Goal: Task Accomplishment & Management: Use online tool/utility

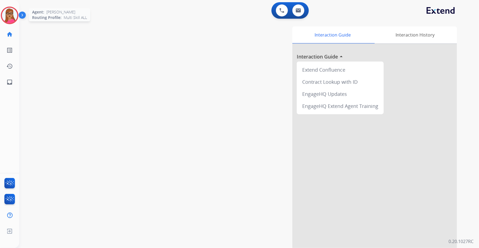
click at [14, 16] on img at bounding box center [9, 15] width 15 height 15
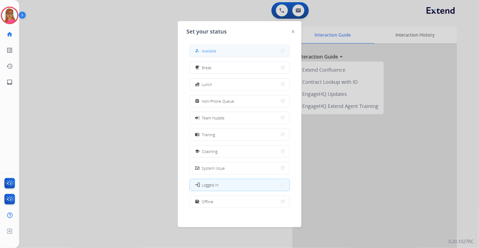
click at [221, 49] on button "how_to_reg Available" at bounding box center [240, 51] width 100 height 12
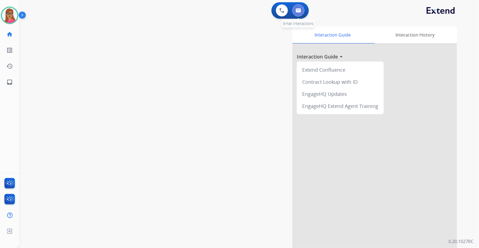
click at [295, 12] on button at bounding box center [299, 10] width 12 height 12
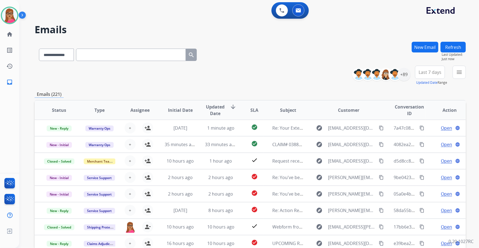
click at [315, 76] on button "Last 7 days" at bounding box center [430, 72] width 30 height 13
click at [315, 140] on div "Last 90 days" at bounding box center [428, 139] width 30 height 8
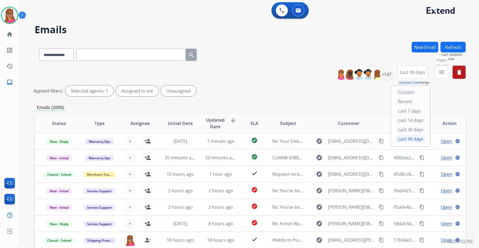
click at [315, 73] on mat-icon "menu" at bounding box center [442, 72] width 7 height 7
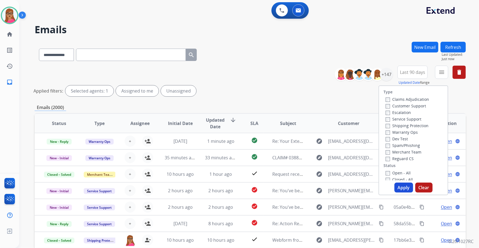
click at [315, 106] on label "Customer Support" at bounding box center [406, 105] width 40 height 5
click at [315, 126] on label "Shipping Protection" at bounding box center [407, 125] width 43 height 5
click at [315, 141] on label "Reguard CS" at bounding box center [400, 158] width 28 height 5
click at [315, 141] on div "Open - All" at bounding box center [415, 172] width 58 height 7
click at [315, 141] on label "Open - All" at bounding box center [398, 172] width 25 height 5
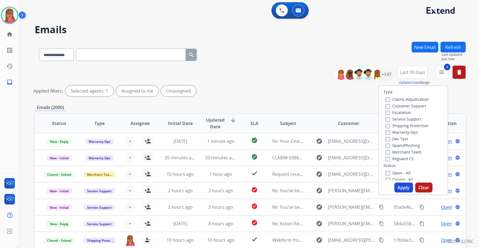
click at [315, 141] on button "Apply" at bounding box center [404, 188] width 19 height 10
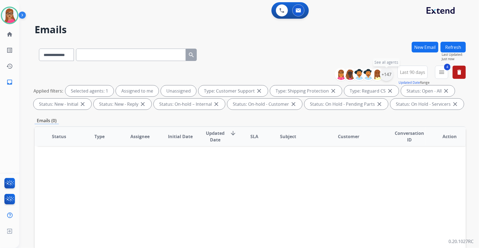
click at [315, 72] on div "+147" at bounding box center [386, 74] width 13 height 13
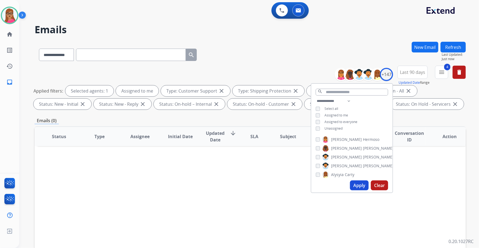
click at [315, 141] on button "Apply" at bounding box center [359, 185] width 19 height 10
click at [268, 141] on div "Status Type Assignee Initial Date Updated Date arrow_downward SLA Subject Custo…" at bounding box center [250, 218] width 431 height 184
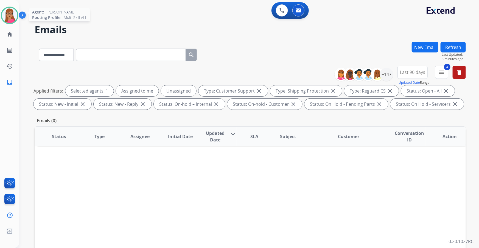
click at [3, 16] on img at bounding box center [9, 15] width 15 height 15
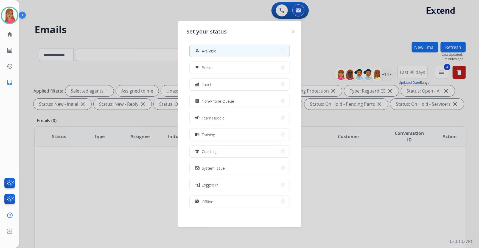
click at [101, 15] on div at bounding box center [239, 124] width 479 height 248
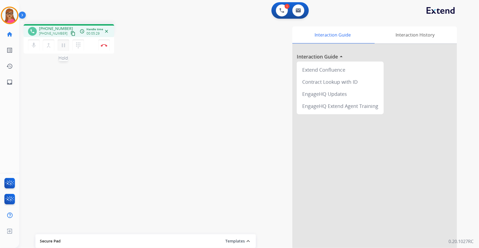
click at [64, 44] on mat-icon "pause" at bounding box center [63, 45] width 7 height 7
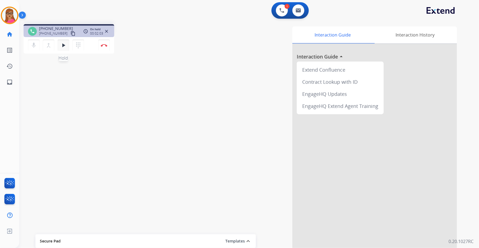
click at [65, 44] on mat-icon "play_arrow" at bounding box center [63, 45] width 7 height 7
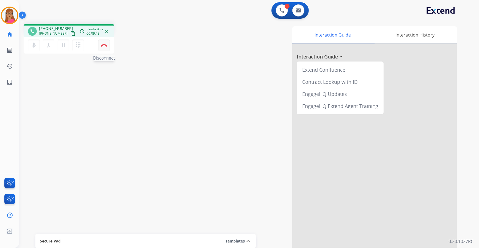
click at [103, 47] on button "Disconnect" at bounding box center [104, 46] width 12 height 12
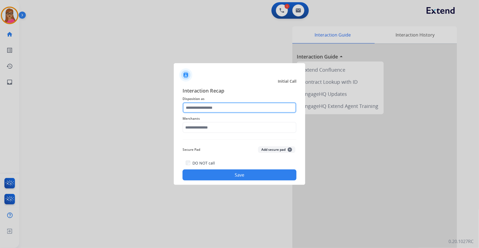
click at [211, 107] on input "text" at bounding box center [240, 107] width 114 height 11
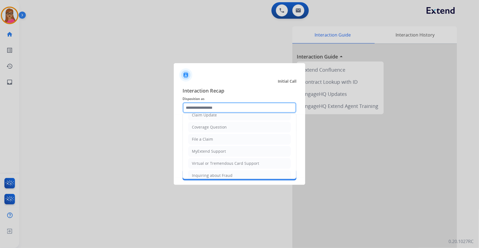
scroll to position [85, 0]
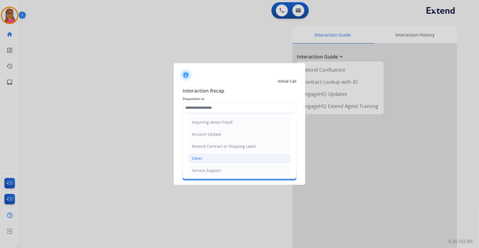
drag, startPoint x: 205, startPoint y: 158, endPoint x: 214, endPoint y: 124, distance: 35.4
click at [205, 141] on li "Other" at bounding box center [239, 158] width 102 height 10
type input "*****"
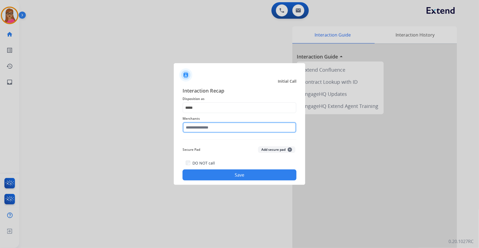
click at [214, 123] on input "text" at bounding box center [240, 127] width 114 height 11
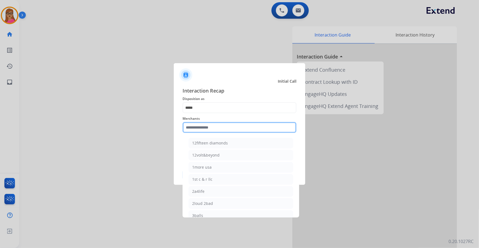
type input "*"
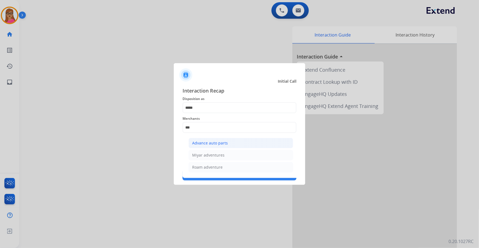
click at [220, 141] on div "Advance auto parts" at bounding box center [210, 142] width 36 height 5
type input "**********"
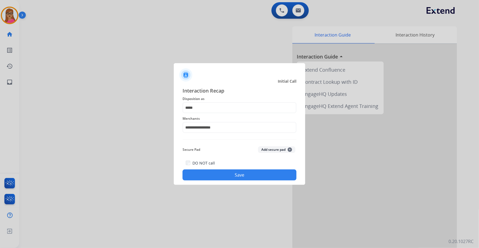
click at [241, 141] on button "Save" at bounding box center [240, 174] width 114 height 11
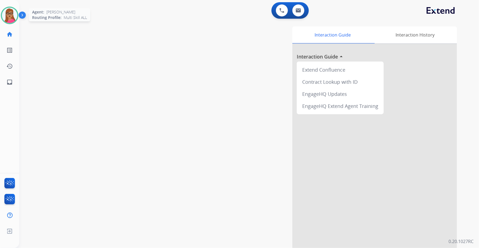
click at [10, 15] on img at bounding box center [9, 15] width 15 height 15
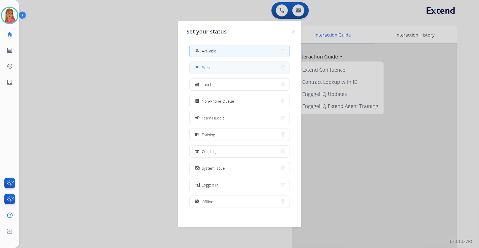
click at [229, 69] on button "free_breakfast Break" at bounding box center [240, 68] width 100 height 12
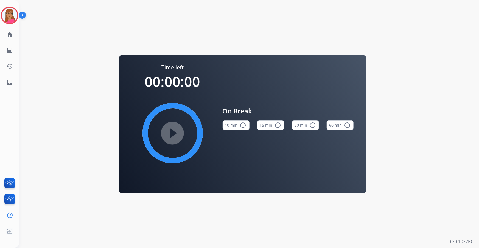
click at [242, 126] on mat-icon "radio_button_unchecked" at bounding box center [243, 125] width 7 height 7
click at [171, 133] on mat-icon "play_circle_filled" at bounding box center [172, 133] width 7 height 7
click at [7, 11] on img at bounding box center [9, 15] width 15 height 15
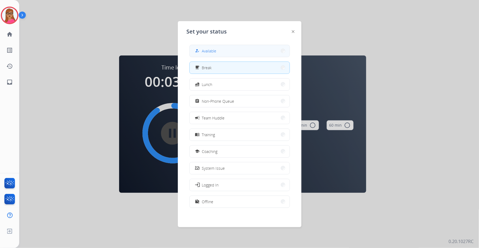
click at [236, 45] on button "how_to_reg Available" at bounding box center [240, 51] width 100 height 12
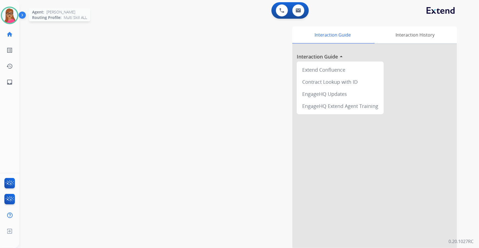
click at [8, 18] on img at bounding box center [9, 15] width 15 height 15
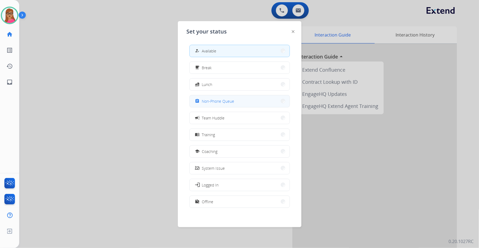
click at [246, 98] on button "assignment Non-Phone Queue" at bounding box center [240, 101] width 100 height 12
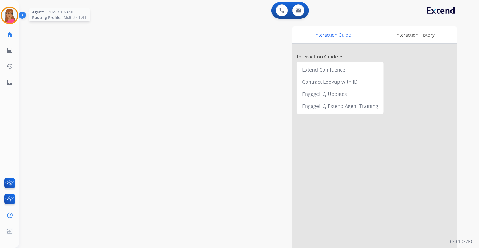
click at [12, 20] on img at bounding box center [9, 15] width 15 height 15
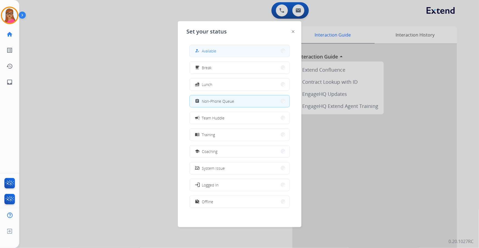
click at [243, 47] on button "how_to_reg Available" at bounding box center [240, 51] width 100 height 12
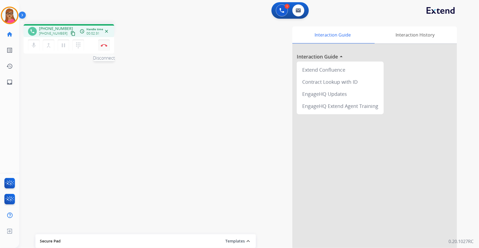
click at [107, 46] on img at bounding box center [104, 45] width 7 height 3
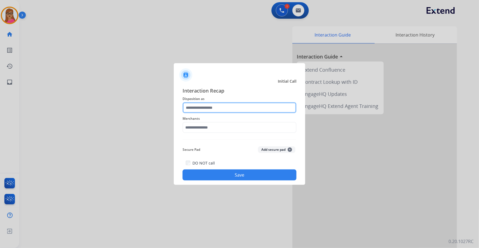
click at [228, 112] on input "text" at bounding box center [240, 107] width 114 height 11
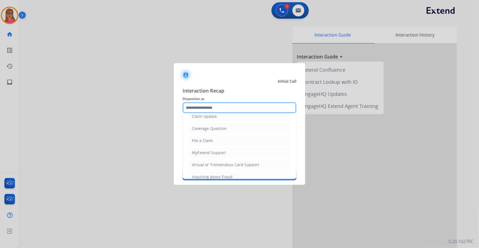
scroll to position [75, 0]
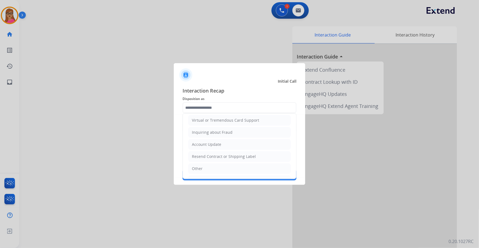
drag, startPoint x: 200, startPoint y: 167, endPoint x: 213, endPoint y: 135, distance: 34.3
click at [200, 141] on div "Other" at bounding box center [197, 168] width 11 height 5
type input "*****"
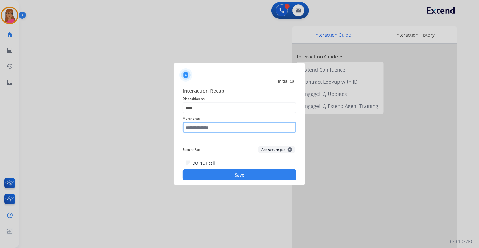
click at [215, 130] on input "text" at bounding box center [240, 127] width 114 height 11
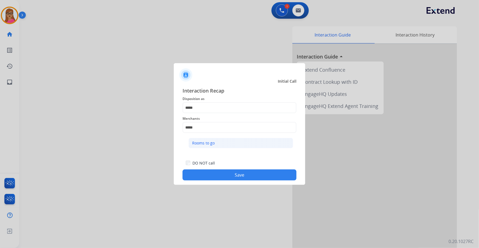
click at [215, 141] on li "Rooms to go" at bounding box center [241, 143] width 105 height 10
type input "**********"
click at [229, 141] on button "Save" at bounding box center [240, 174] width 114 height 11
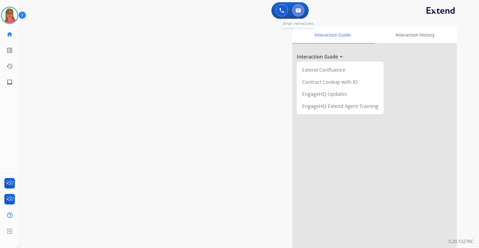
click at [299, 11] on img at bounding box center [298, 10] width 5 height 4
select select "**********"
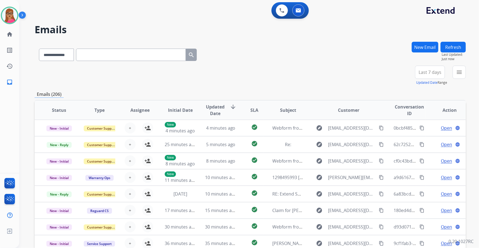
click at [315, 73] on span "Last 7 days" at bounding box center [430, 72] width 23 height 2
click at [315, 139] on div "Last 90 days" at bounding box center [428, 139] width 30 height 8
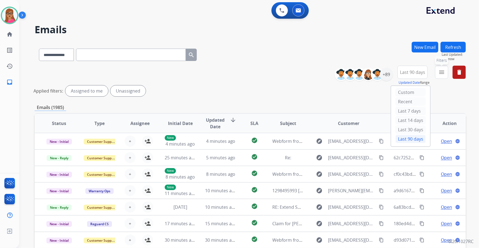
click at [315, 74] on mat-icon "menu" at bounding box center [442, 72] width 7 height 7
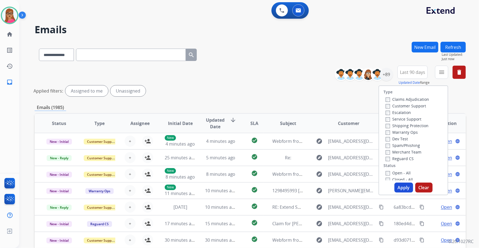
click at [315, 106] on label "Customer Support" at bounding box center [406, 105] width 40 height 5
click at [315, 123] on div "Shipping Protection" at bounding box center [407, 125] width 43 height 7
click at [315, 128] on label "Shipping Protection" at bounding box center [407, 125] width 43 height 5
click at [315, 141] on button "Apply" at bounding box center [404, 188] width 19 height 10
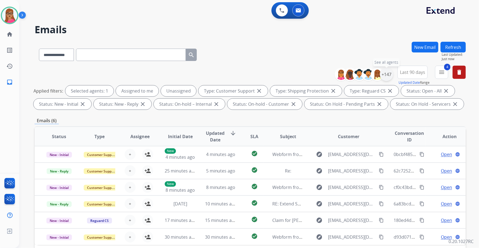
click at [315, 74] on div "+147" at bounding box center [386, 74] width 13 height 13
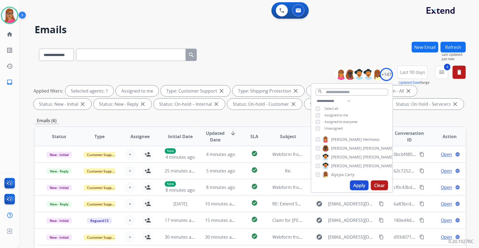
click at [315, 141] on button "Apply" at bounding box center [359, 185] width 19 height 10
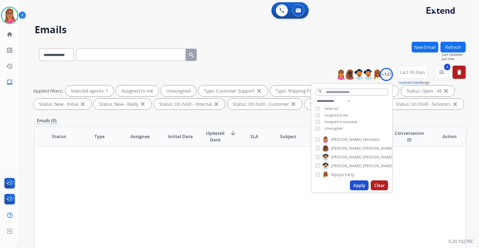
click at [315, 141] on button "Apply" at bounding box center [359, 185] width 19 height 10
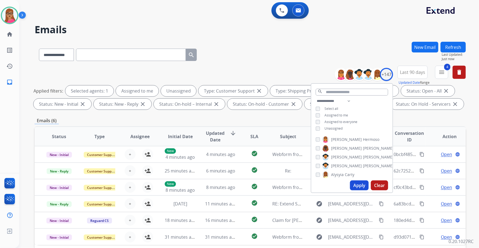
click at [279, 121] on div "Emails (6)" at bounding box center [250, 120] width 431 height 7
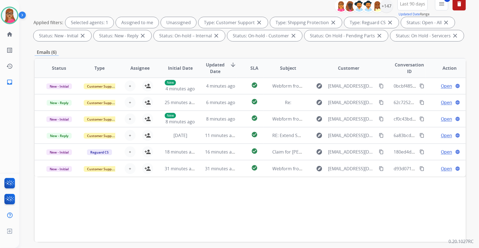
scroll to position [91, 0]
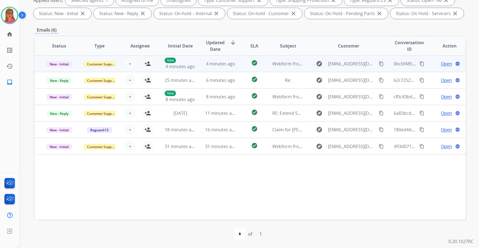
click at [58, 69] on td "New - Initial" at bounding box center [55, 63] width 40 height 16
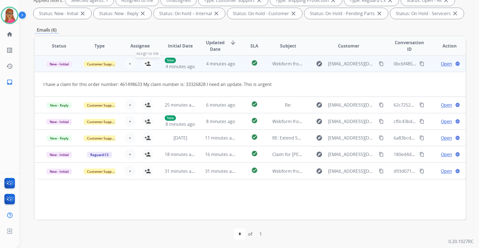
click at [151, 62] on button "person_add Assign to Me" at bounding box center [147, 63] width 11 height 11
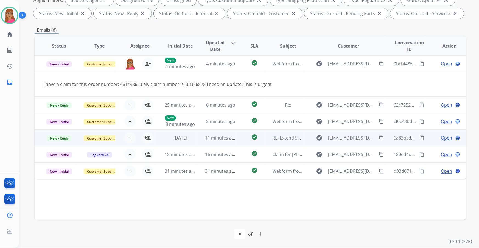
click at [58, 130] on td "New - Reply" at bounding box center [55, 138] width 40 height 16
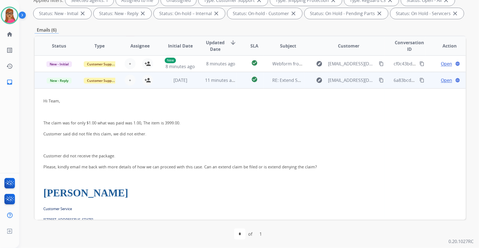
scroll to position [24, 0]
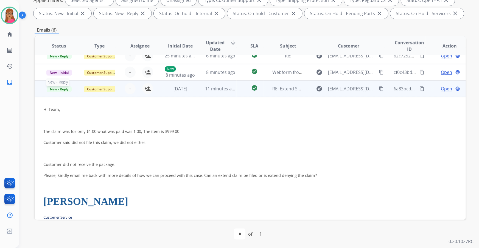
click at [58, 90] on span "New - Reply" at bounding box center [59, 89] width 25 height 6
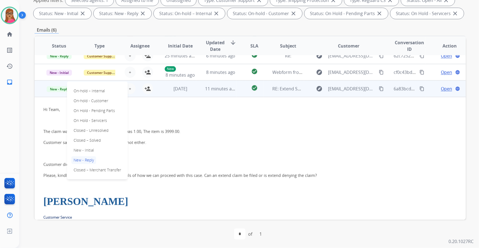
click at [55, 93] on td "New - Reply On-hold – Internal On-hold - Customer On Hold - Pending Parts On Ho…" at bounding box center [55, 88] width 40 height 16
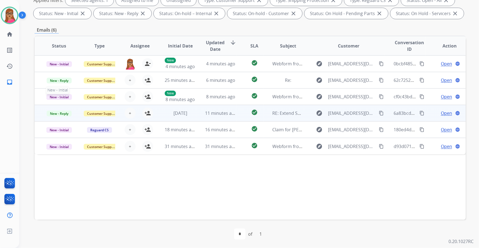
scroll to position [0, 0]
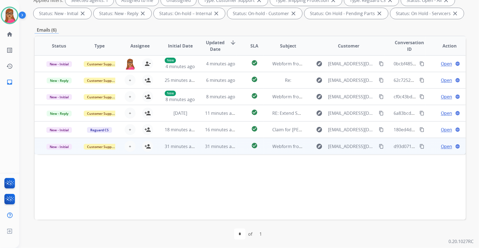
click at [57, 141] on td "New - Initial" at bounding box center [55, 146] width 40 height 16
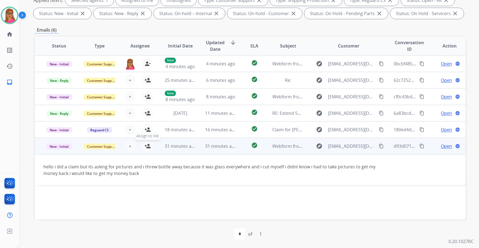
click at [145, 141] on mat-icon "person_add" at bounding box center [147, 146] width 7 height 7
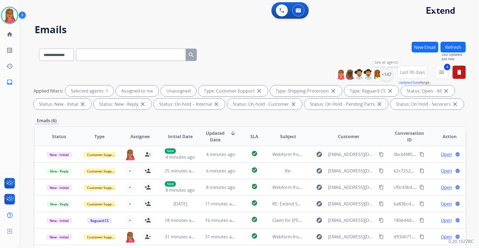
click at [315, 75] on div "+147" at bounding box center [386, 74] width 13 height 13
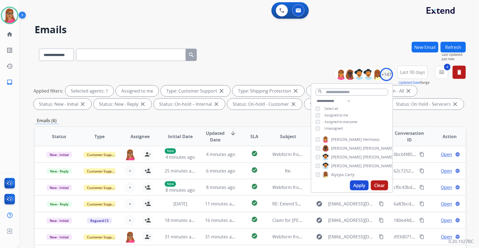
click at [315, 141] on button "Apply" at bounding box center [359, 185] width 19 height 10
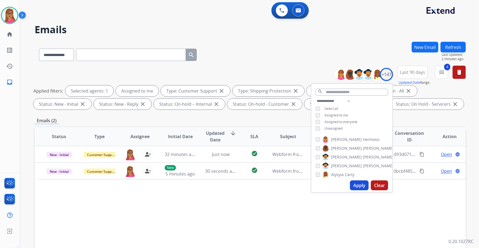
click at [201, 141] on div "Status Type Assignee Initial Date Updated Date arrow_downward SLA Subject Custo…" at bounding box center [250, 218] width 431 height 184
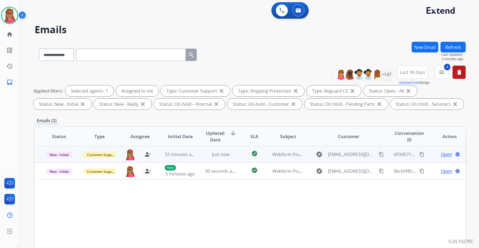
click at [315, 141] on span "Open" at bounding box center [446, 154] width 11 height 7
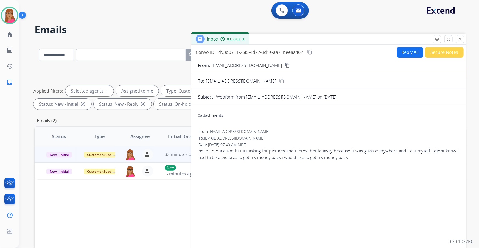
click at [284, 65] on button "content_copy" at bounding box center [287, 65] width 7 height 7
click at [9, 16] on img at bounding box center [9, 15] width 15 height 15
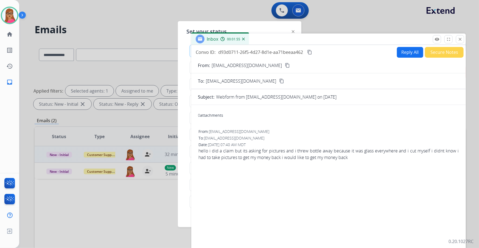
click at [315, 14] on div at bounding box center [239, 124] width 479 height 248
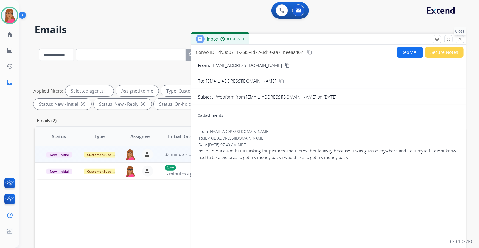
click at [315, 40] on mat-icon "close" at bounding box center [460, 39] width 5 height 5
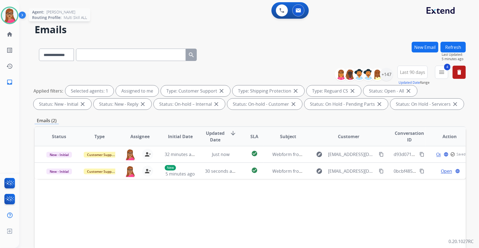
click at [9, 14] on img at bounding box center [9, 15] width 15 height 15
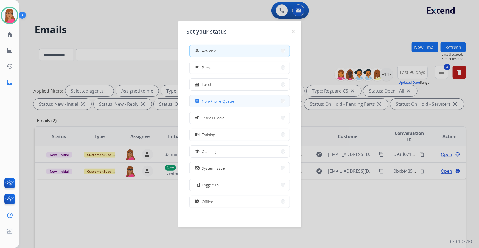
click at [232, 101] on span "Non-Phone Queue" at bounding box center [218, 101] width 32 height 6
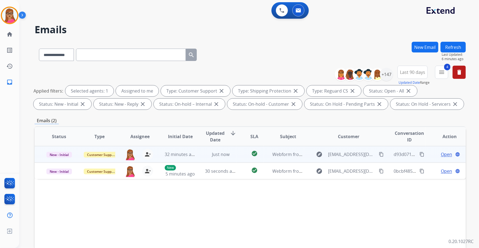
click at [315, 141] on span "Open" at bounding box center [446, 154] width 11 height 7
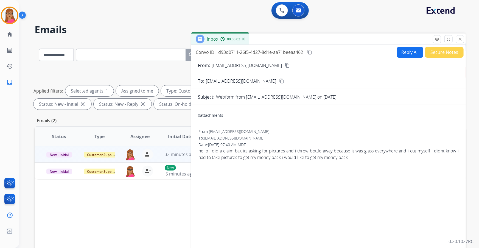
click at [315, 54] on button "Reply All" at bounding box center [410, 52] width 26 height 11
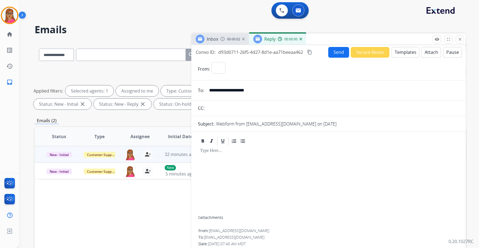
select select "**********"
click at [315, 49] on button "Templates" at bounding box center [406, 52] width 28 height 11
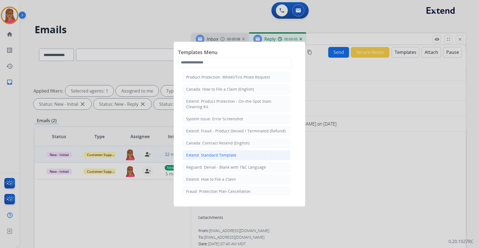
click at [219, 141] on div "Extend: Standard Template" at bounding box center [211, 154] width 50 height 5
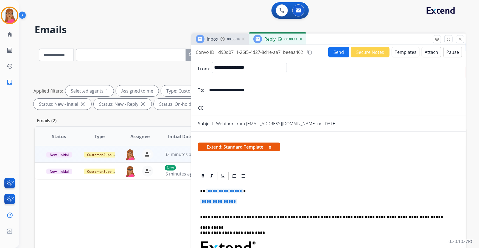
click at [230, 141] on span "**********" at bounding box center [224, 191] width 37 height 5
click at [227, 141] on span "**********" at bounding box center [218, 201] width 37 height 5
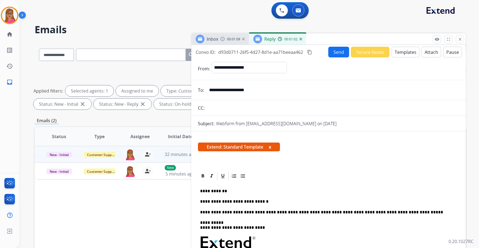
click at [263, 141] on p "**********" at bounding box center [326, 201] width 253 height 5
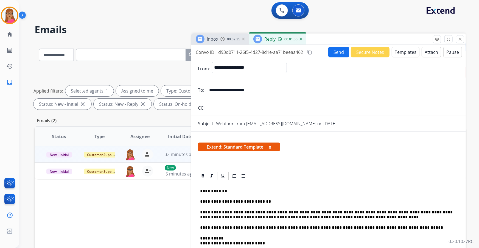
click at [310, 52] on mat-icon "content_copy" at bounding box center [309, 52] width 5 height 5
click at [315, 50] on button "Send" at bounding box center [338, 52] width 21 height 11
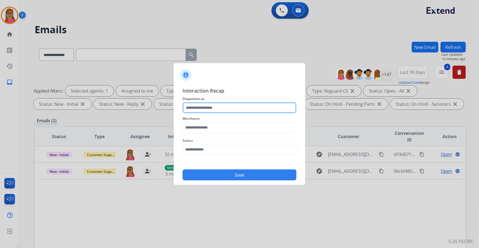
click at [204, 103] on input "text" at bounding box center [240, 107] width 114 height 11
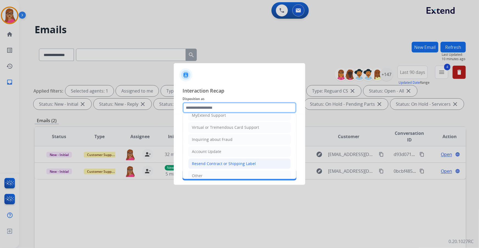
scroll to position [75, 0]
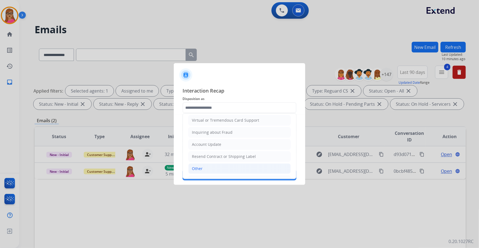
click at [198, 141] on div "Other" at bounding box center [197, 168] width 11 height 5
type input "*****"
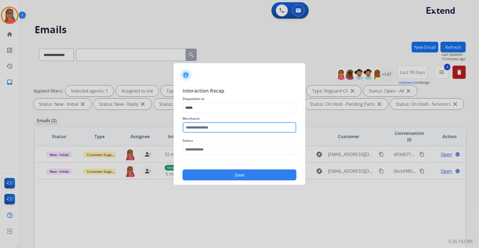
click at [206, 130] on input "text" at bounding box center [240, 127] width 114 height 11
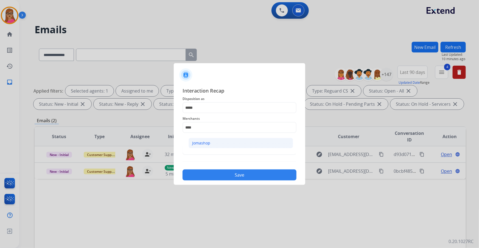
click at [205, 141] on div "Jomashop" at bounding box center [201, 142] width 18 height 5
type input "********"
click at [211, 141] on input "text" at bounding box center [240, 149] width 114 height 11
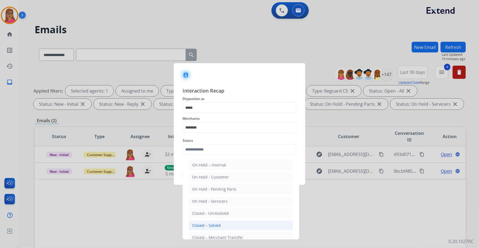
drag, startPoint x: 210, startPoint y: 222, endPoint x: 210, endPoint y: 214, distance: 8.3
click at [209, 141] on li "Closed – Solved" at bounding box center [241, 225] width 105 height 10
type input "**********"
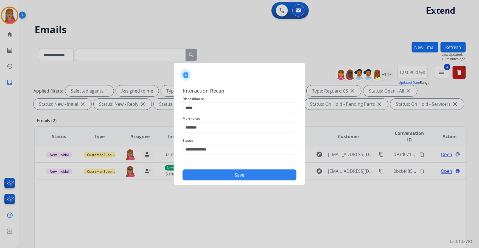
click at [224, 141] on button "Save" at bounding box center [240, 174] width 114 height 11
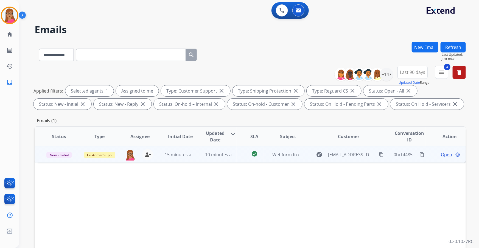
click at [315, 141] on span "Open" at bounding box center [446, 154] width 11 height 7
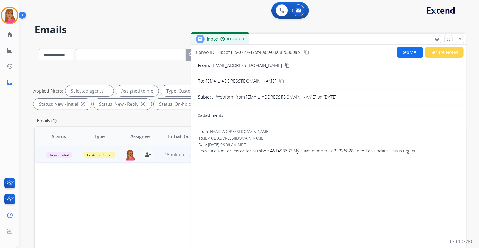
click at [285, 64] on mat-icon "content_copy" at bounding box center [287, 65] width 5 height 5
click at [315, 54] on button "Reply All" at bounding box center [410, 52] width 26 height 11
select select "**********"
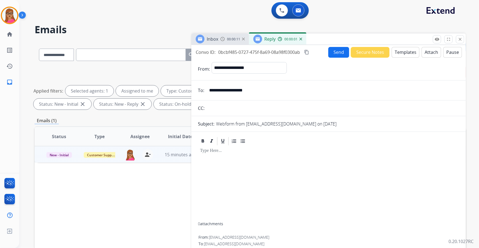
click at [315, 53] on button "Templates" at bounding box center [406, 52] width 28 height 11
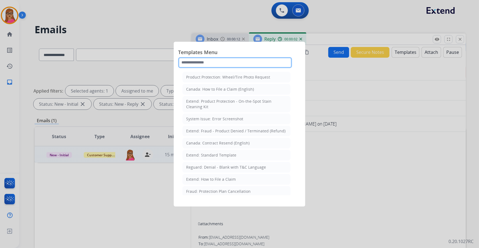
click at [231, 61] on input "text" at bounding box center [235, 62] width 114 height 11
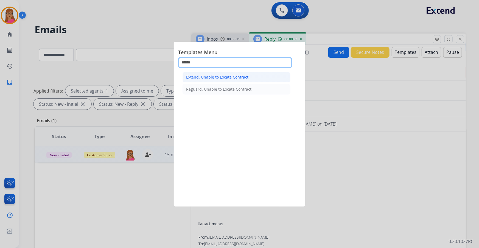
type input "******"
click at [228, 76] on div "Extend: Unable to Locate Contract" at bounding box center [217, 76] width 62 height 5
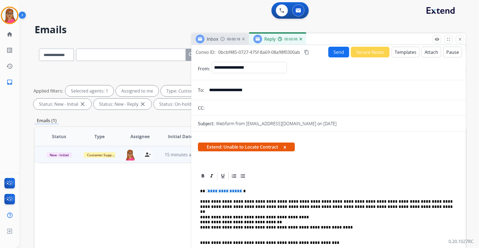
scroll to position [25, 0]
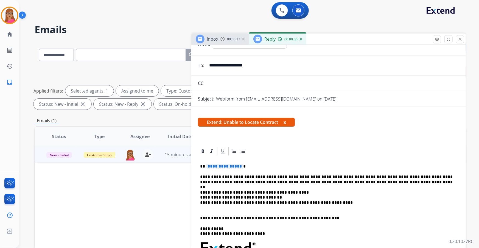
click at [225, 141] on span "**********" at bounding box center [224, 166] width 37 height 5
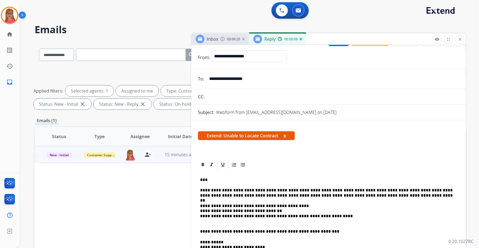
scroll to position [0, 0]
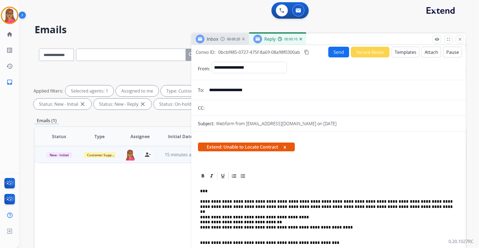
click at [315, 54] on button "Send" at bounding box center [338, 52] width 21 height 11
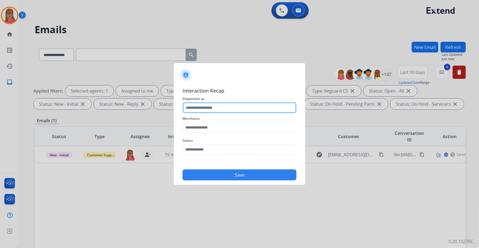
click at [224, 103] on input "text" at bounding box center [240, 107] width 114 height 11
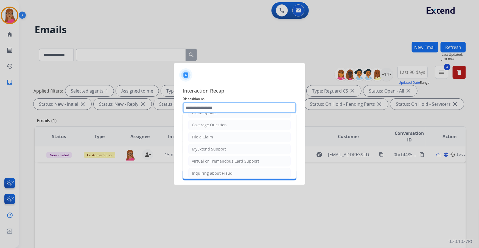
scroll to position [85, 0]
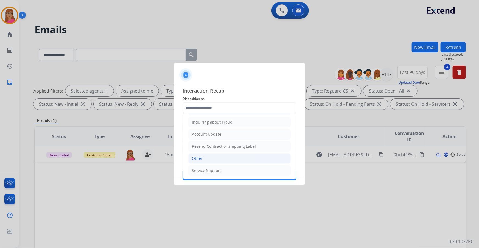
click at [202, 141] on div "Other" at bounding box center [197, 158] width 11 height 5
type input "*****"
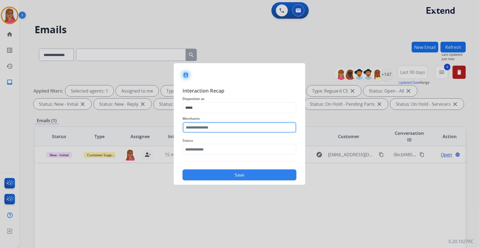
click at [214, 125] on input "text" at bounding box center [240, 127] width 114 height 11
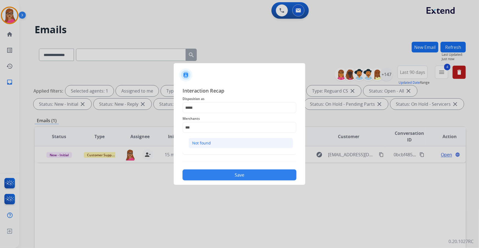
click at [207, 141] on div "Not found" at bounding box center [201, 142] width 19 height 5
type input "*********"
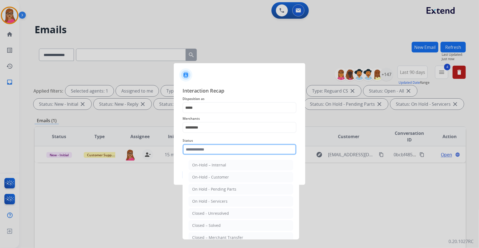
click at [208, 141] on input "text" at bounding box center [240, 149] width 114 height 11
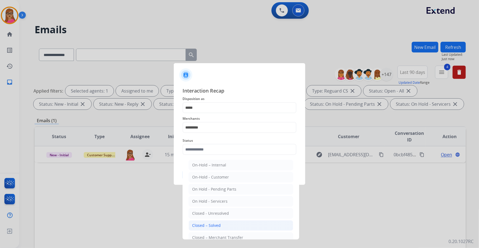
click at [217, 141] on div "Closed – Solved" at bounding box center [206, 225] width 29 height 5
type input "**********"
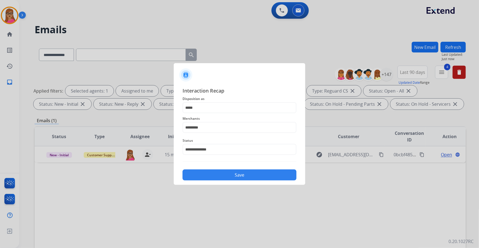
click at [231, 141] on button "Save" at bounding box center [240, 174] width 114 height 11
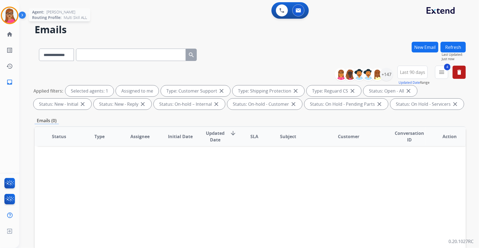
click at [7, 9] on img at bounding box center [9, 15] width 15 height 15
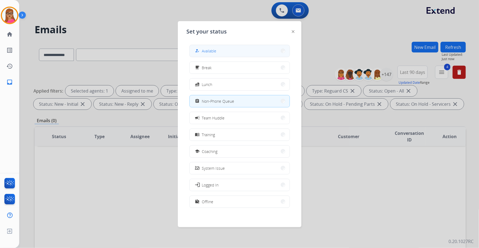
click at [233, 52] on button "how_to_reg Available" at bounding box center [240, 51] width 100 height 12
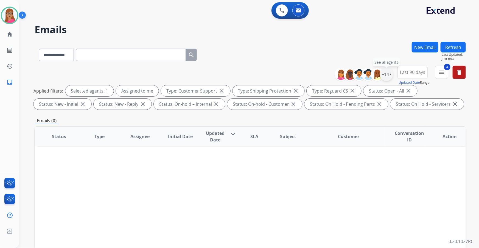
click at [315, 75] on div "+147" at bounding box center [386, 74] width 13 height 13
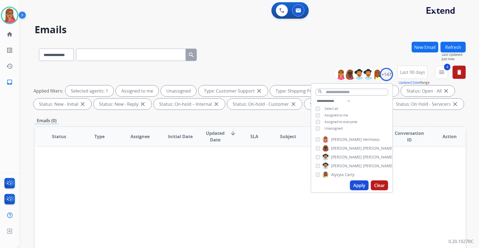
click at [315, 141] on button "Apply" at bounding box center [359, 185] width 19 height 10
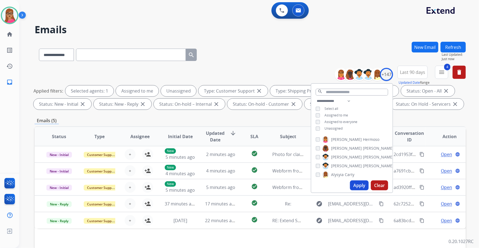
click at [223, 54] on div "**********" at bounding box center [250, 54] width 431 height 24
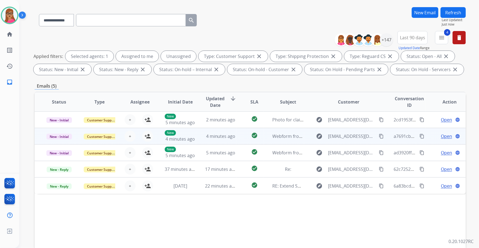
scroll to position [91, 0]
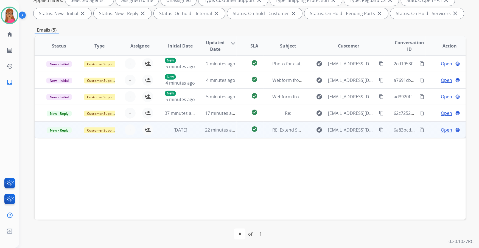
click at [57, 136] on td "New - Reply" at bounding box center [55, 129] width 40 height 16
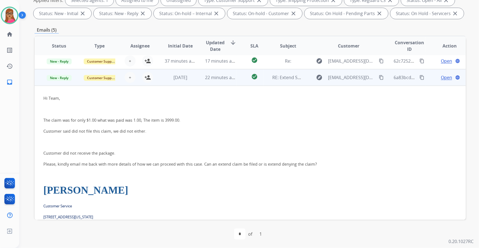
scroll to position [66, 0]
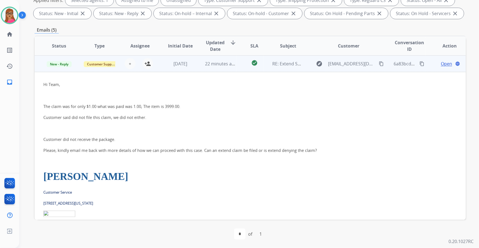
click at [55, 69] on td "New - Reply" at bounding box center [55, 63] width 40 height 16
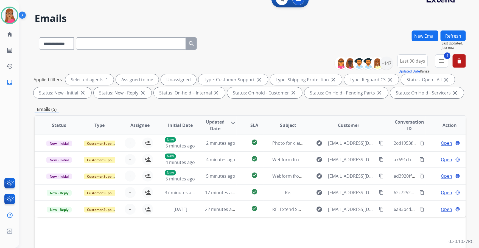
scroll to position [0, 0]
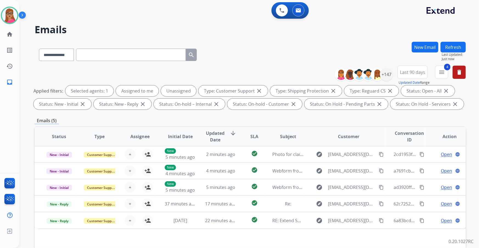
click at [315, 45] on button "Refresh" at bounding box center [453, 47] width 25 height 11
click at [201, 63] on div "**********" at bounding box center [118, 53] width 167 height 19
click at [315, 48] on button "Refresh" at bounding box center [453, 47] width 25 height 11
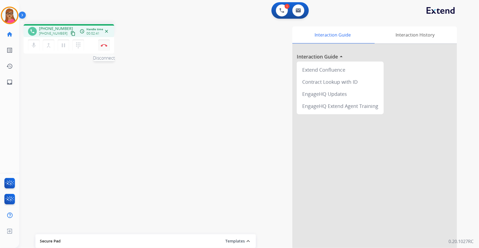
click at [106, 44] on img at bounding box center [104, 45] width 7 height 3
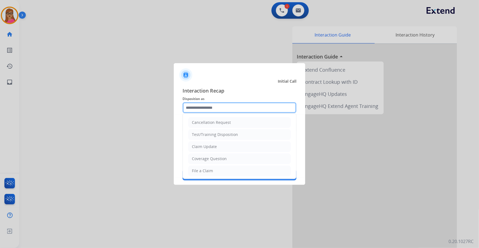
click at [218, 108] on input "text" at bounding box center [240, 107] width 114 height 11
click at [229, 141] on div "Virtual or Tremendous Card Support" at bounding box center [225, 170] width 67 height 5
type input "**********"
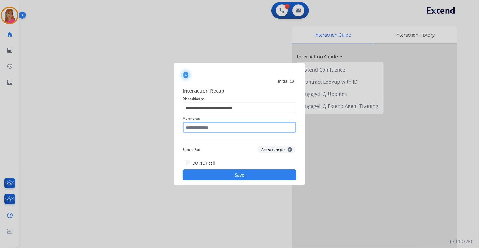
click at [229, 128] on input "text" at bounding box center [240, 127] width 114 height 11
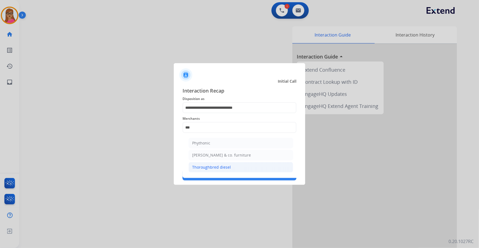
click at [223, 141] on div "Thoroughbred diesel" at bounding box center [211, 167] width 39 height 5
type input "**********"
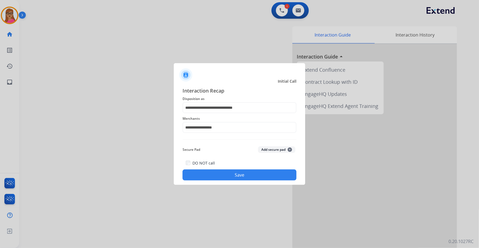
click at [233, 141] on button "Save" at bounding box center [240, 174] width 114 height 11
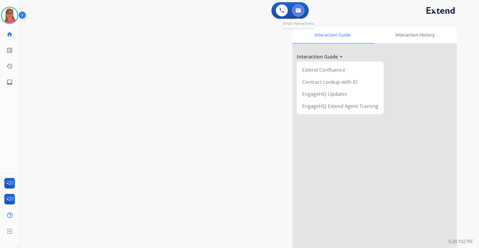
click at [299, 12] on img at bounding box center [298, 10] width 5 height 4
select select "**********"
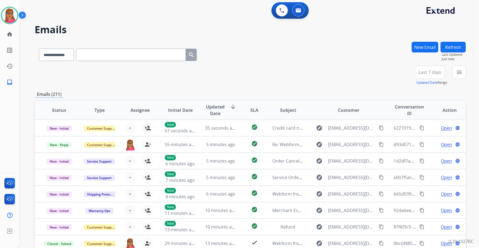
click at [315, 73] on span "Last 7 days" at bounding box center [430, 72] width 23 height 2
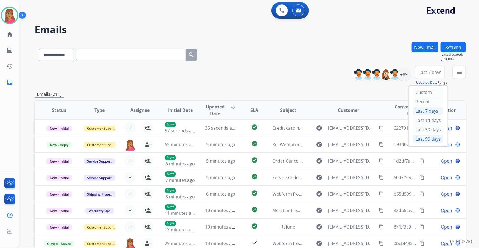
click at [315, 141] on div "Last 90 days" at bounding box center [428, 139] width 30 height 8
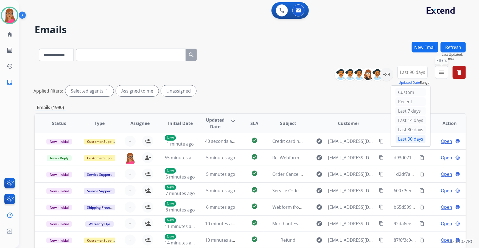
click at [315, 71] on mat-icon "menu" at bounding box center [442, 72] width 7 height 7
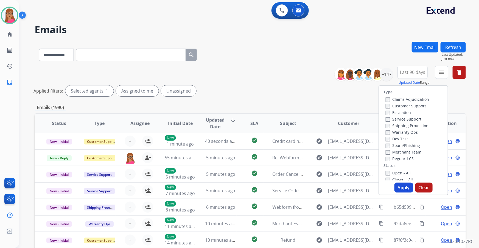
click at [315, 107] on label "Customer Support" at bounding box center [406, 105] width 40 height 5
drag, startPoint x: 407, startPoint y: 126, endPoint x: 405, endPoint y: 131, distance: 5.3
click at [315, 126] on label "Shipping Protection" at bounding box center [407, 125] width 43 height 5
click at [315, 141] on label "Reguard CS" at bounding box center [400, 158] width 28 height 5
click at [315, 141] on label "Open - All" at bounding box center [398, 172] width 25 height 5
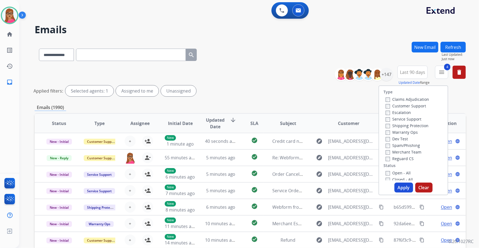
click at [315, 141] on button "Apply" at bounding box center [404, 188] width 19 height 10
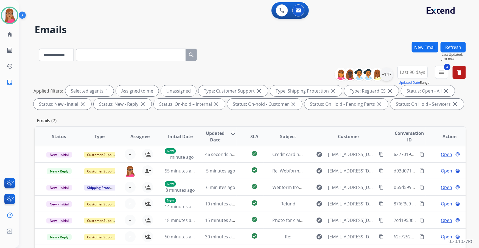
click at [315, 76] on div "+147" at bounding box center [386, 74] width 13 height 13
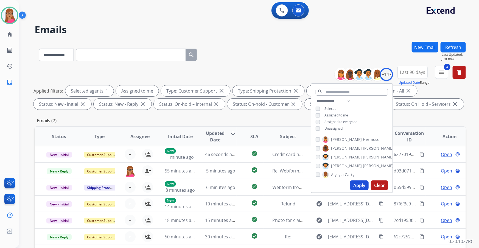
click at [315, 141] on button "Apply" at bounding box center [359, 185] width 19 height 10
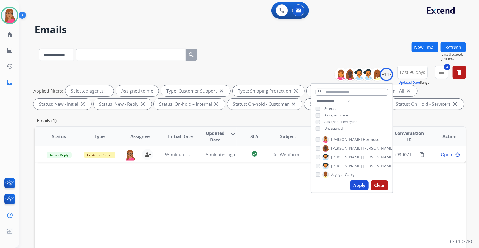
click at [284, 141] on div "Status Type Assignee Initial Date Updated Date arrow_downward SLA Subject Custo…" at bounding box center [250, 218] width 431 height 184
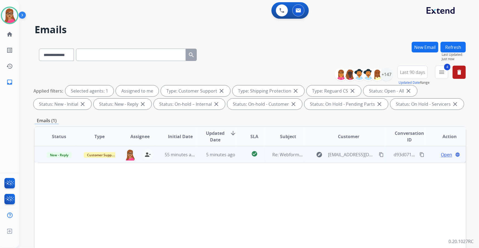
click at [315, 141] on span "Open" at bounding box center [446, 154] width 11 height 7
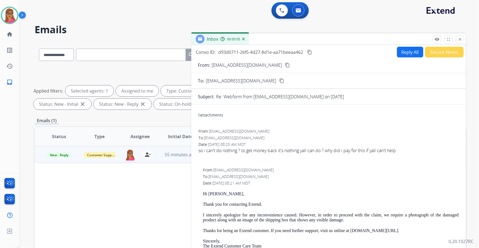
click at [285, 64] on mat-icon "content_copy" at bounding box center [287, 65] width 5 height 5
click at [315, 55] on button "Reply All" at bounding box center [410, 52] width 26 height 11
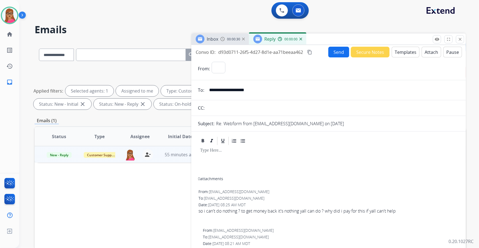
select select "**********"
click at [315, 53] on button "Templates" at bounding box center [406, 52] width 28 height 11
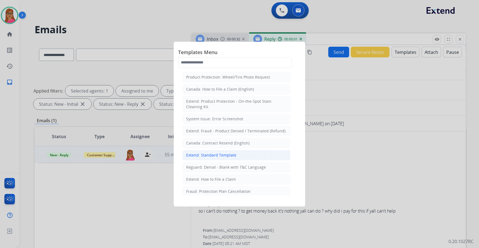
click at [211, 141] on li "Extend: Standard Template" at bounding box center [237, 155] width 108 height 10
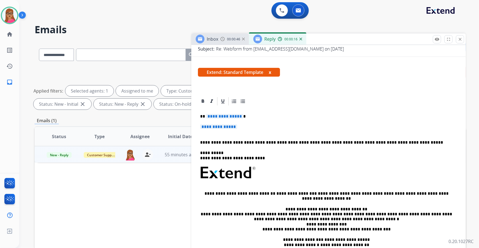
scroll to position [100, 0]
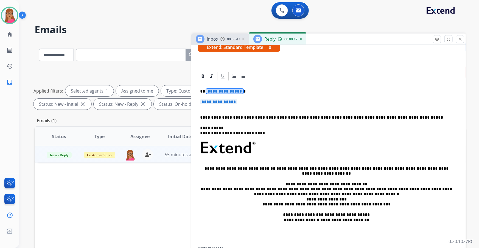
click at [220, 90] on span "**********" at bounding box center [224, 91] width 37 height 5
click at [225, 102] on span "**********" at bounding box center [218, 101] width 37 height 5
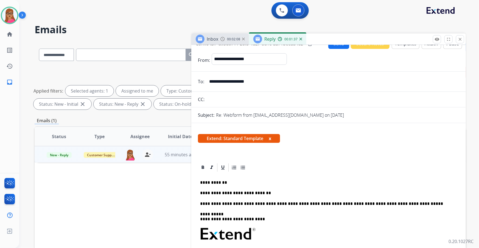
scroll to position [0, 0]
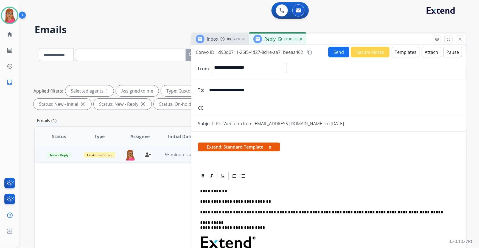
click at [310, 51] on mat-icon "content_copy" at bounding box center [309, 52] width 5 height 5
click at [280, 141] on p "**********" at bounding box center [326, 201] width 253 height 5
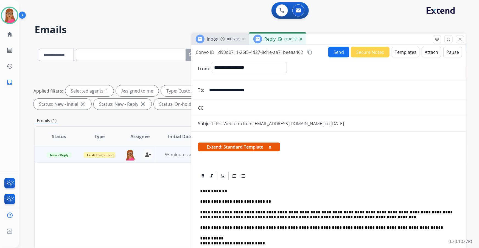
click at [315, 49] on button "Send" at bounding box center [338, 52] width 21 height 11
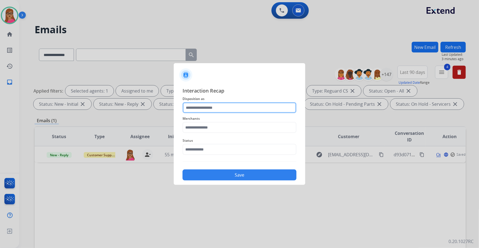
click at [213, 111] on input "text" at bounding box center [240, 107] width 114 height 11
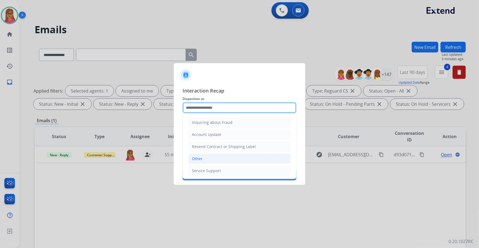
scroll to position [85, 0]
click at [199, 141] on div "Other" at bounding box center [197, 158] width 11 height 5
type input "*****"
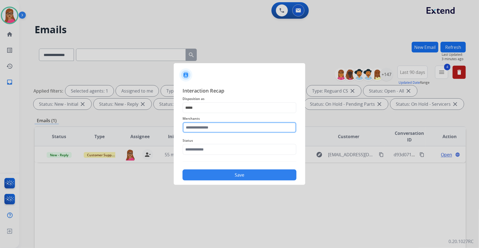
click at [204, 126] on input "text" at bounding box center [240, 127] width 114 height 11
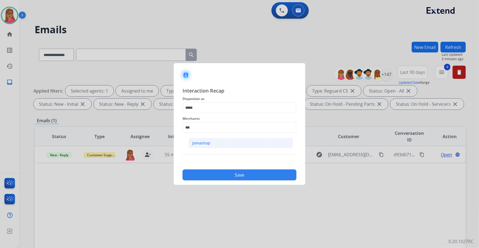
click at [197, 141] on div "Jomashop" at bounding box center [201, 142] width 18 height 5
type input "********"
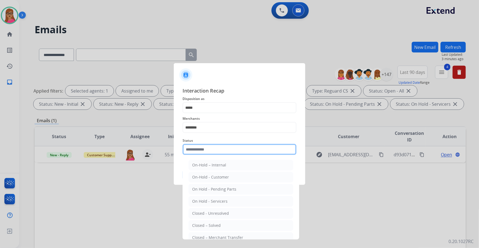
click at [197, 141] on input "text" at bounding box center [240, 149] width 114 height 11
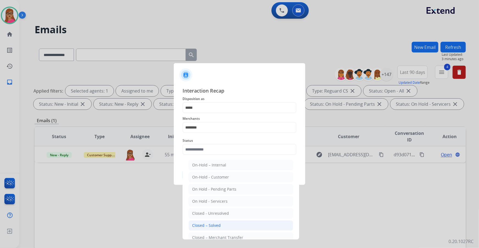
click at [222, 141] on li "Closed – Solved" at bounding box center [241, 225] width 105 height 10
type input "**********"
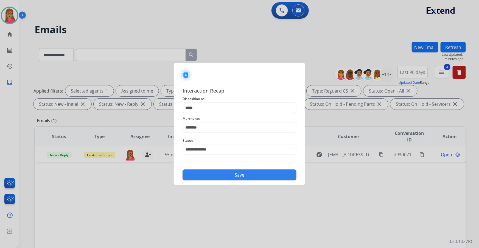
click at [233, 141] on button "Save" at bounding box center [240, 174] width 114 height 11
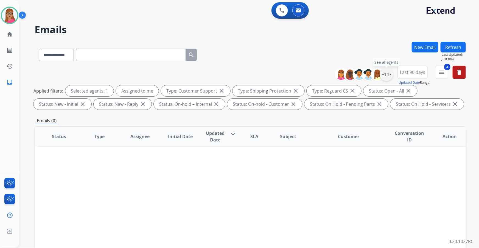
click at [315, 77] on div "+147" at bounding box center [386, 74] width 13 height 13
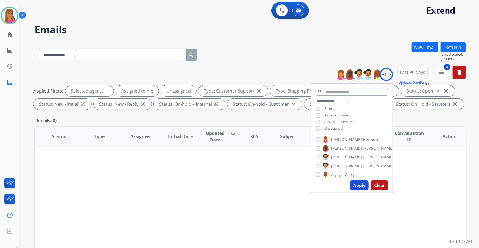
click at [315, 141] on button "Apply" at bounding box center [359, 185] width 19 height 10
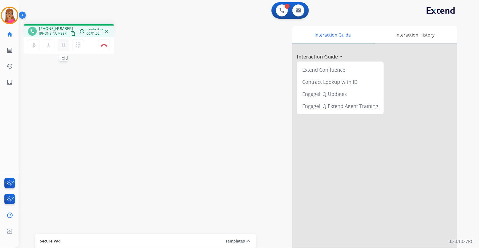
click at [63, 48] on mat-icon "pause" at bounding box center [63, 45] width 7 height 7
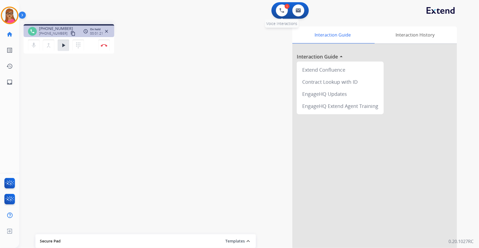
click at [275, 8] on div "1 Voice Interactions" at bounding box center [282, 10] width 16 height 12
click at [275, 11] on div "1 Voice Interactions" at bounding box center [282, 10] width 16 height 12
click at [278, 10] on button at bounding box center [282, 10] width 12 height 12
click at [283, 9] on img at bounding box center [282, 10] width 5 height 5
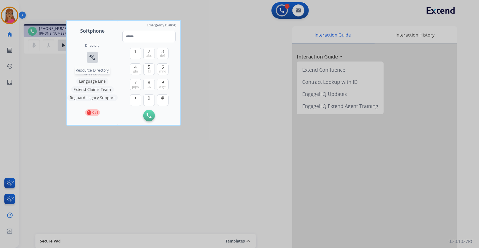
click at [88, 55] on button "connect_without_contact Resource Directory" at bounding box center [93, 58] width 12 height 12
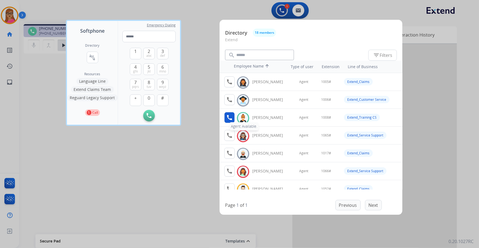
click at [229, 119] on mat-icon "call" at bounding box center [229, 117] width 7 height 7
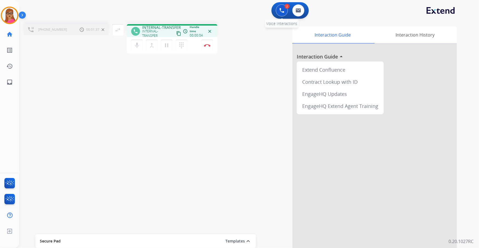
click at [279, 13] on button at bounding box center [282, 10] width 12 height 12
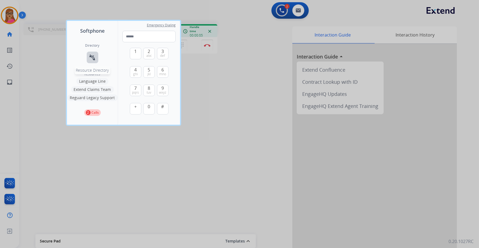
click at [93, 59] on mat-icon "connect_without_contact" at bounding box center [92, 57] width 7 height 7
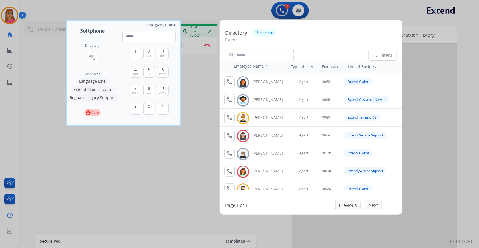
click at [194, 88] on div at bounding box center [239, 124] width 479 height 248
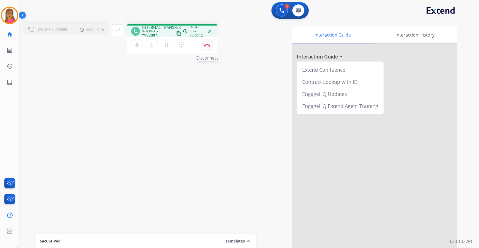
click at [208, 46] on img at bounding box center [207, 45] width 7 height 3
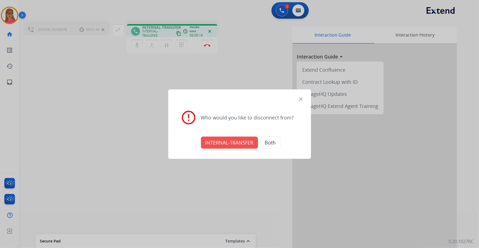
click at [300, 99] on mat-icon "close" at bounding box center [301, 99] width 7 height 7
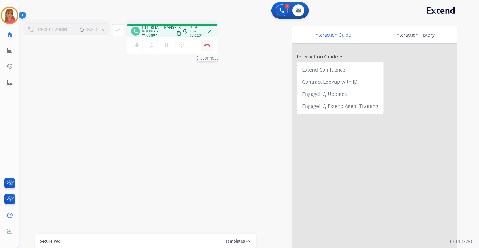
click at [205, 45] on img at bounding box center [207, 45] width 7 height 3
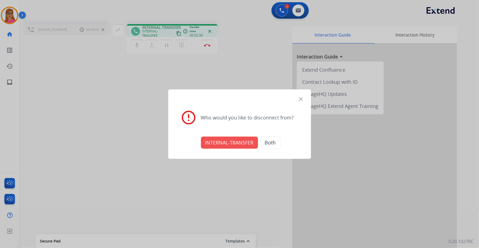
click at [231, 141] on button "INTERNAL-TRANSFER" at bounding box center [229, 143] width 57 height 12
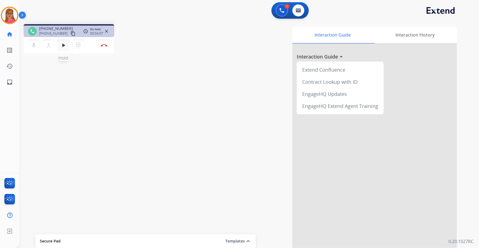
click at [62, 47] on mat-icon "play_arrow" at bounding box center [63, 45] width 7 height 7
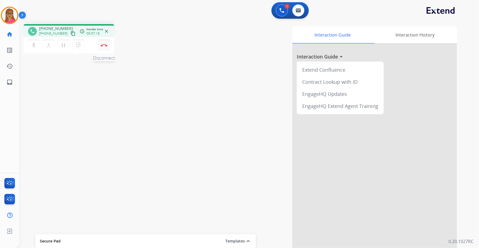
click at [107, 46] on button "Disconnect" at bounding box center [104, 46] width 12 height 12
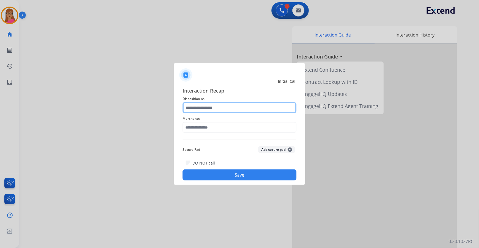
click at [210, 108] on input "text" at bounding box center [240, 107] width 114 height 11
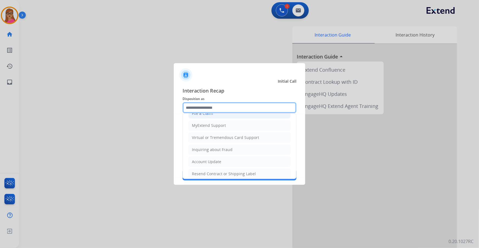
scroll to position [35, 0]
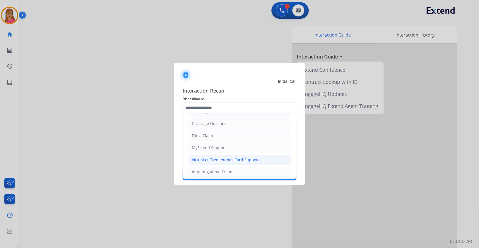
click at [222, 141] on div "Virtual or Tremendous Card Support" at bounding box center [225, 159] width 67 height 5
type input "**********"
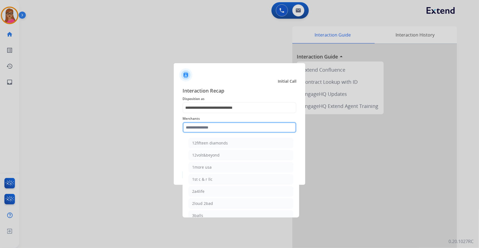
click at [214, 124] on input "text" at bounding box center [240, 127] width 114 height 11
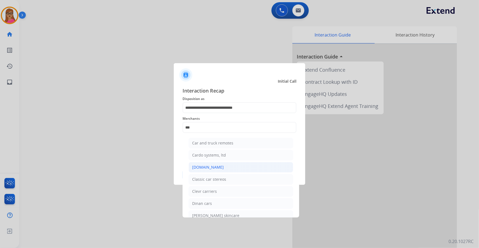
click at [212, 141] on div "[DOMAIN_NAME]" at bounding box center [208, 167] width 32 height 5
type input "**********"
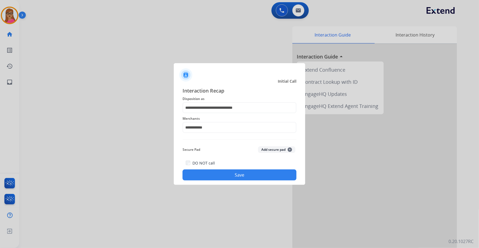
click at [242, 141] on div "DO NOT call Save" at bounding box center [240, 170] width 114 height 21
click at [226, 141] on button "Save" at bounding box center [240, 174] width 114 height 11
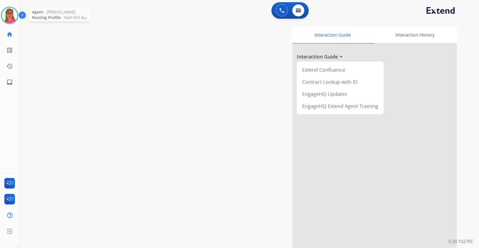
drag, startPoint x: 11, startPoint y: 12, endPoint x: 16, endPoint y: 17, distance: 7.0
click at [11, 12] on img at bounding box center [9, 15] width 15 height 15
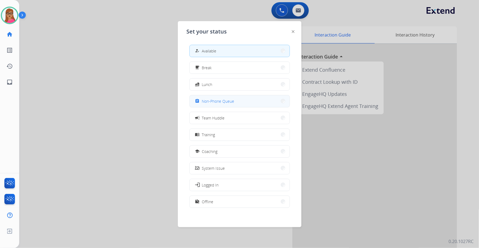
click at [233, 100] on span "Non-Phone Queue" at bounding box center [218, 101] width 32 height 6
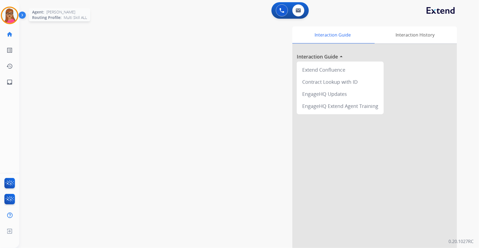
click at [14, 16] on img at bounding box center [9, 15] width 15 height 15
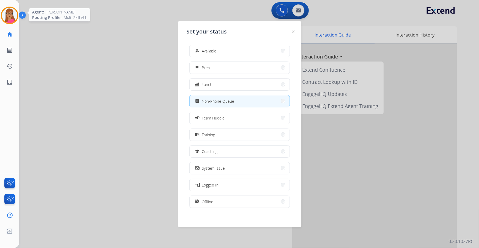
click at [9, 16] on img at bounding box center [9, 15] width 15 height 15
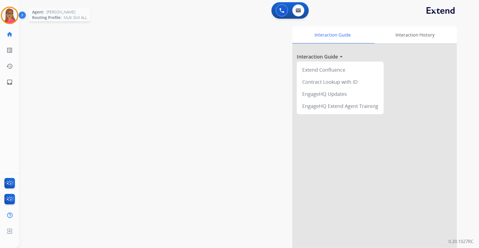
click at [11, 13] on img at bounding box center [9, 15] width 15 height 15
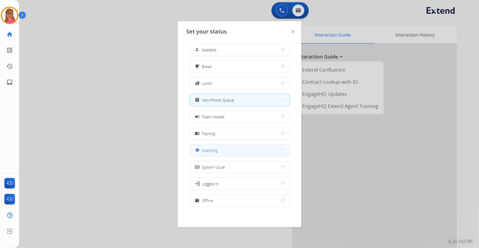
scroll to position [1, 0]
click at [230, 141] on button "work_off Offline" at bounding box center [240, 200] width 100 height 12
